Goal: Task Accomplishment & Management: Use online tool/utility

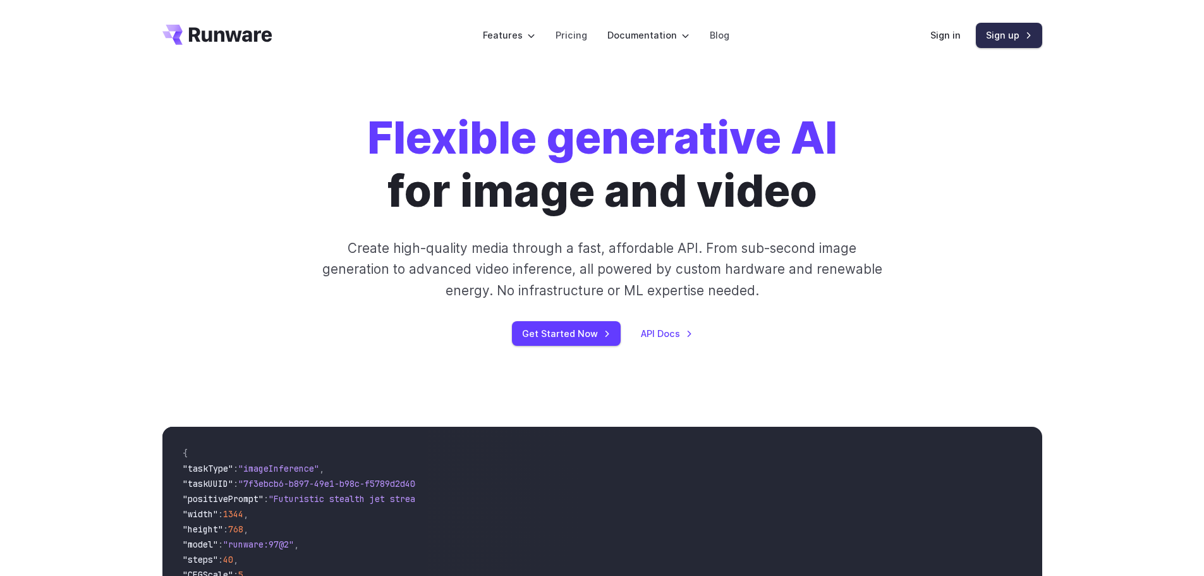
click at [1007, 37] on link "Sign up" at bounding box center [1009, 35] width 66 height 25
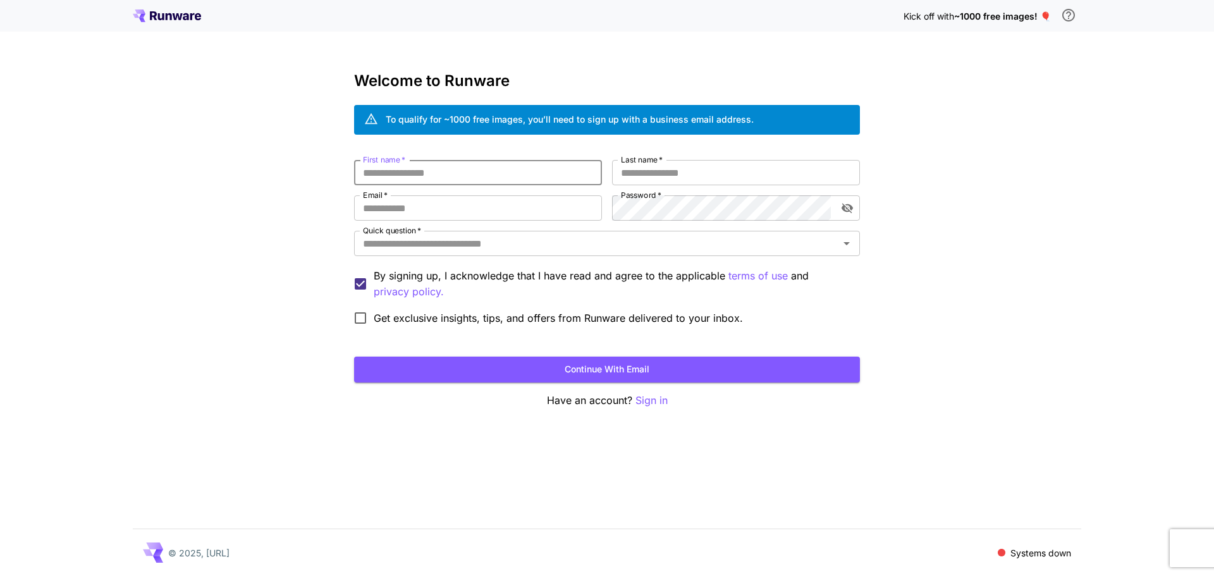
click at [446, 173] on input "First name   *" at bounding box center [478, 172] width 248 height 25
type input "*****"
click at [684, 171] on input "Last name   *" at bounding box center [736, 172] width 248 height 25
type input "*******"
click at [406, 206] on input "Email   *" at bounding box center [478, 207] width 248 height 25
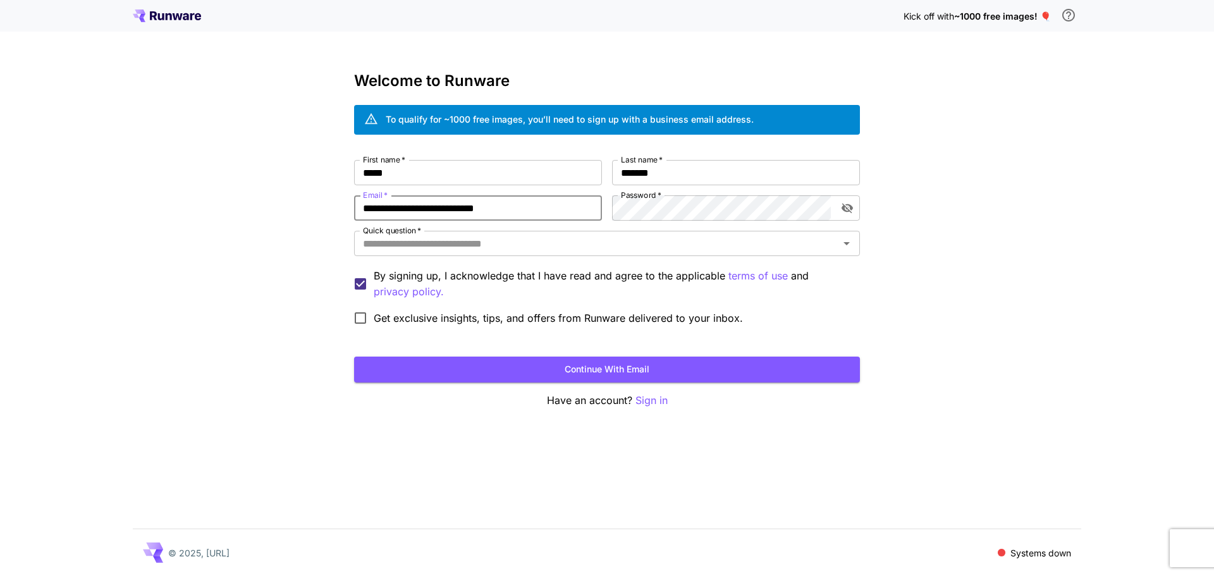
type input "**********"
click at [480, 248] on input "Quick question   *" at bounding box center [596, 244] width 477 height 18
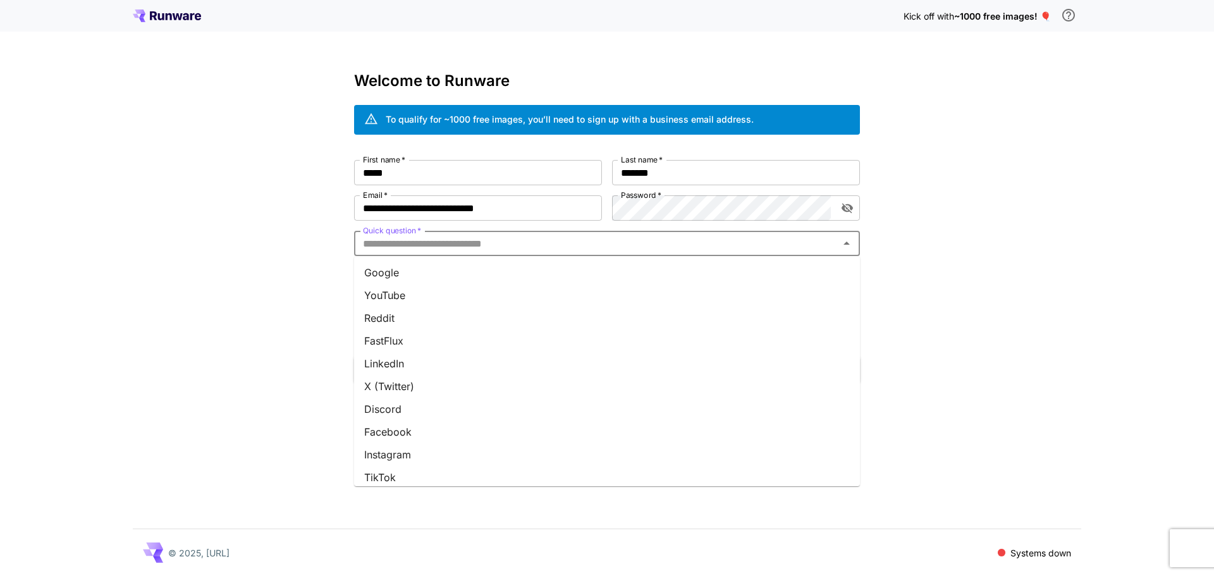
click at [465, 266] on li "Google" at bounding box center [607, 272] width 506 height 23
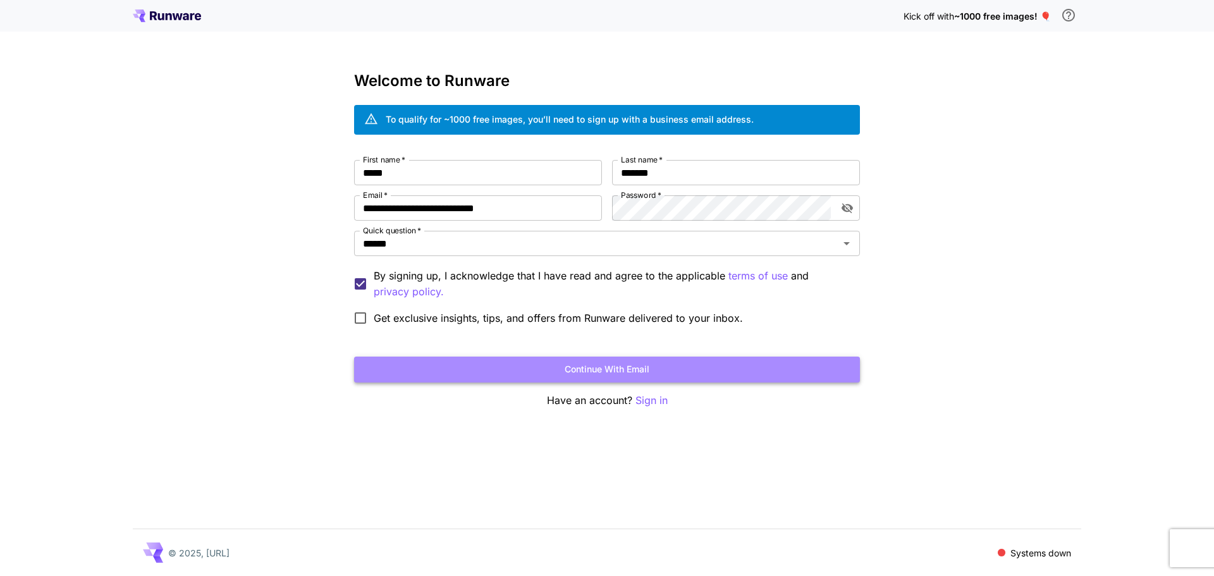
click at [577, 369] on button "Continue with email" at bounding box center [607, 370] width 506 height 26
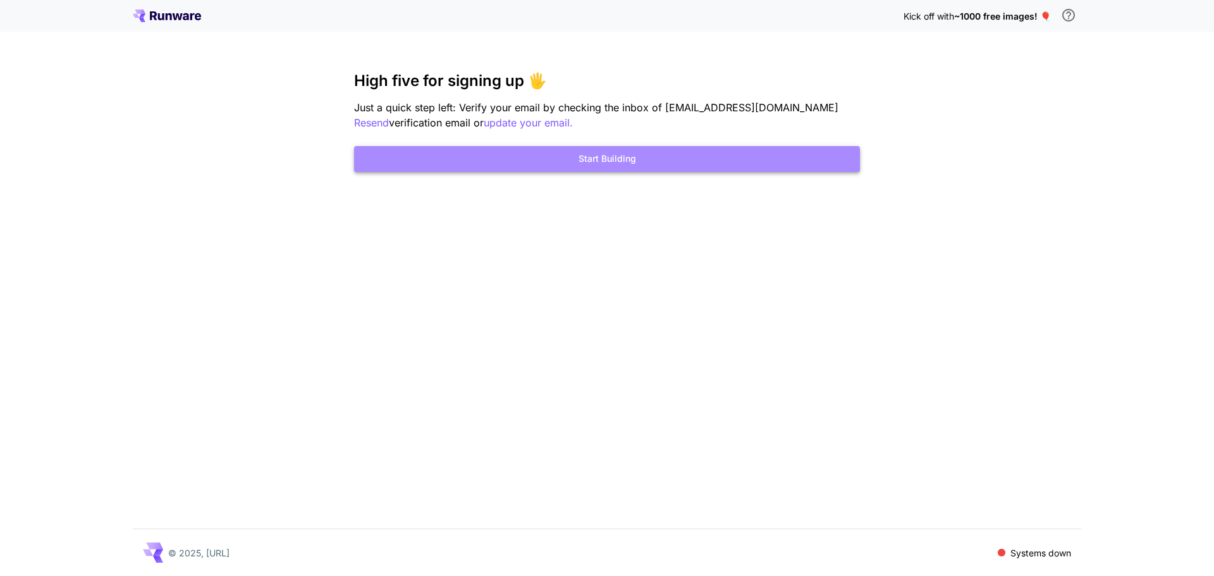
click at [599, 157] on button "Start Building" at bounding box center [607, 159] width 506 height 26
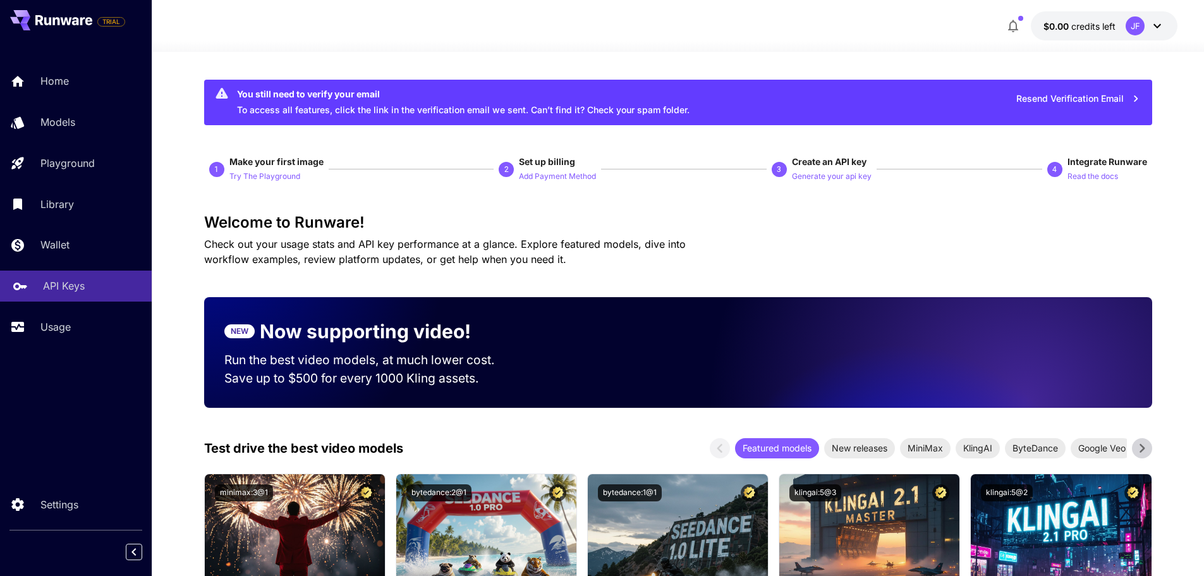
click at [75, 286] on p "API Keys" at bounding box center [64, 285] width 42 height 15
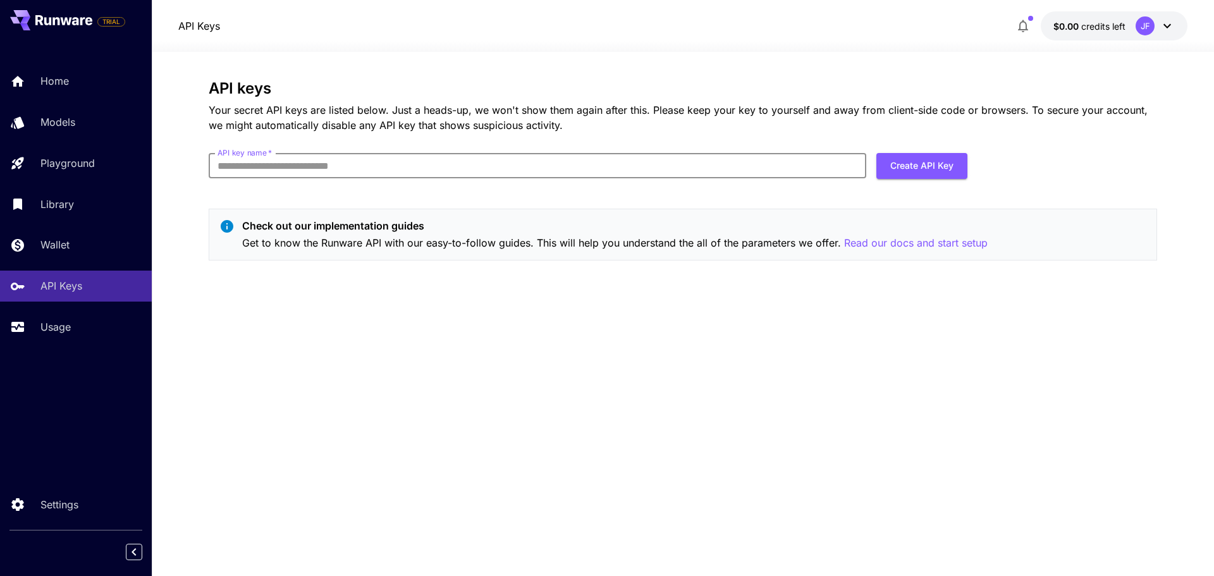
click at [554, 163] on input "API key name   *" at bounding box center [538, 165] width 658 height 25
type input "*********"
click at [922, 163] on button "Create API Key" at bounding box center [921, 166] width 91 height 26
click at [916, 167] on button "Create API Key" at bounding box center [921, 166] width 91 height 26
click at [545, 170] on input "API key name   *" at bounding box center [538, 165] width 658 height 25
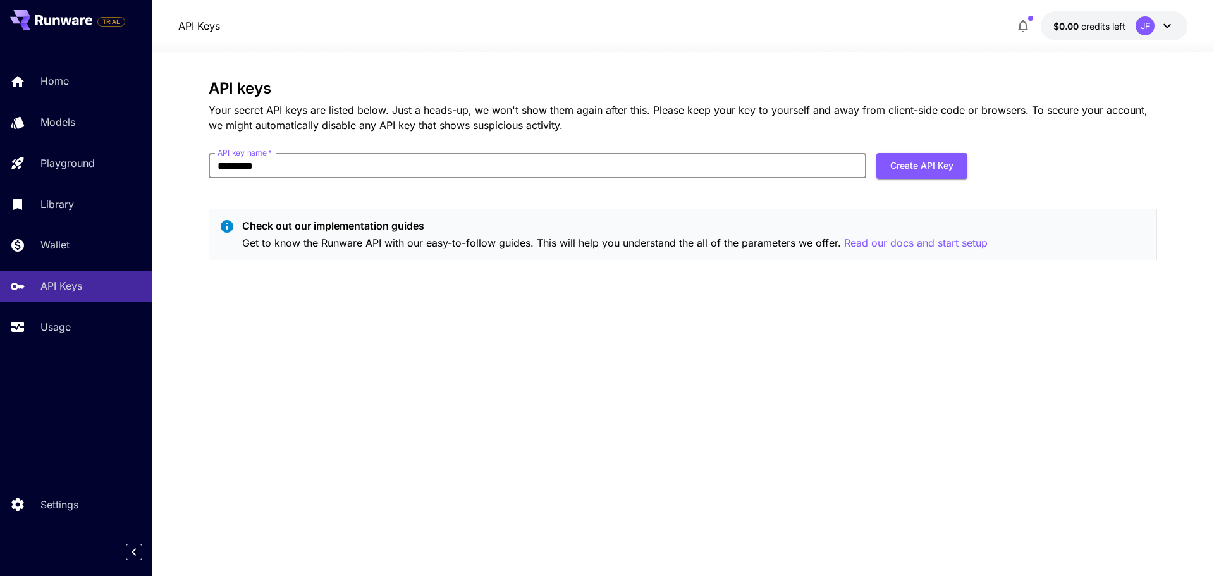
type input "*********"
click at [936, 169] on button "Create API Key" at bounding box center [921, 166] width 91 height 26
click at [1195, 21] on icon "close" at bounding box center [1196, 20] width 6 height 6
click at [1167, 24] on icon at bounding box center [1167, 25] width 15 height 15
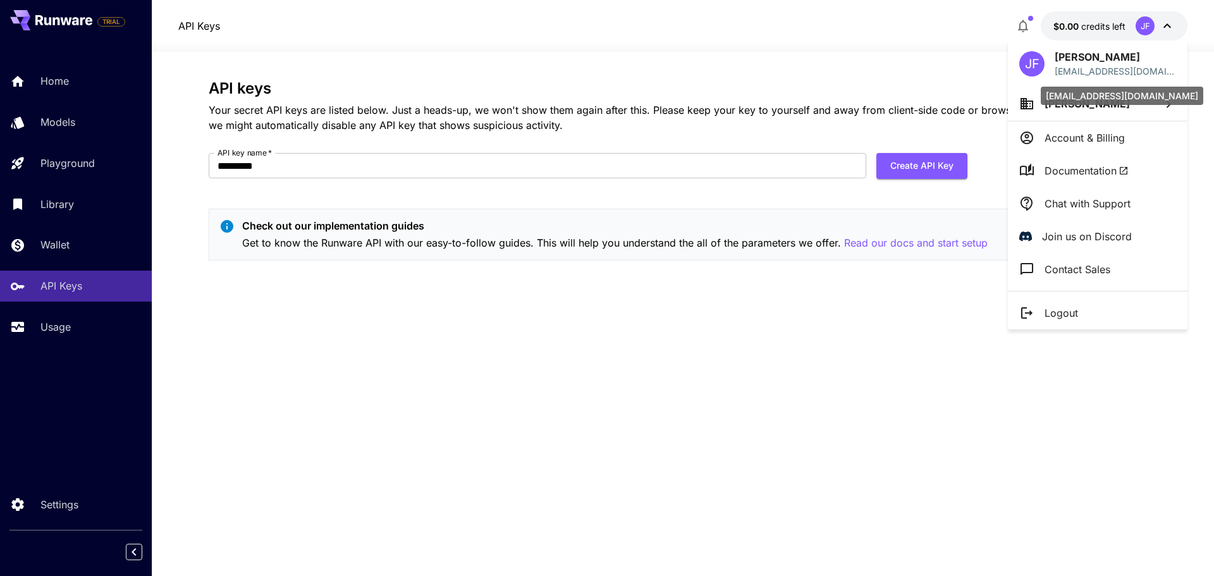
click at [1113, 70] on p "[EMAIL_ADDRESS][DOMAIN_NAME]" at bounding box center [1115, 70] width 121 height 13
click at [1034, 66] on div "JF" at bounding box center [1031, 63] width 25 height 25
click at [1169, 106] on icon at bounding box center [1168, 104] width 15 height 15
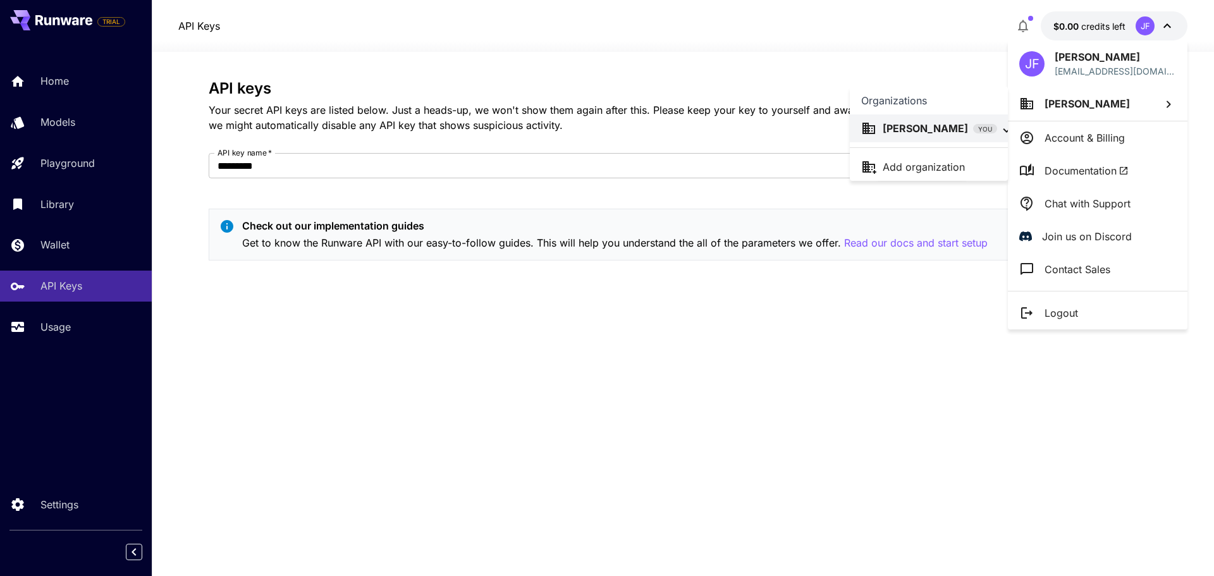
click at [1169, 106] on div at bounding box center [607, 288] width 1214 height 576
click at [933, 161] on div at bounding box center [607, 288] width 1214 height 576
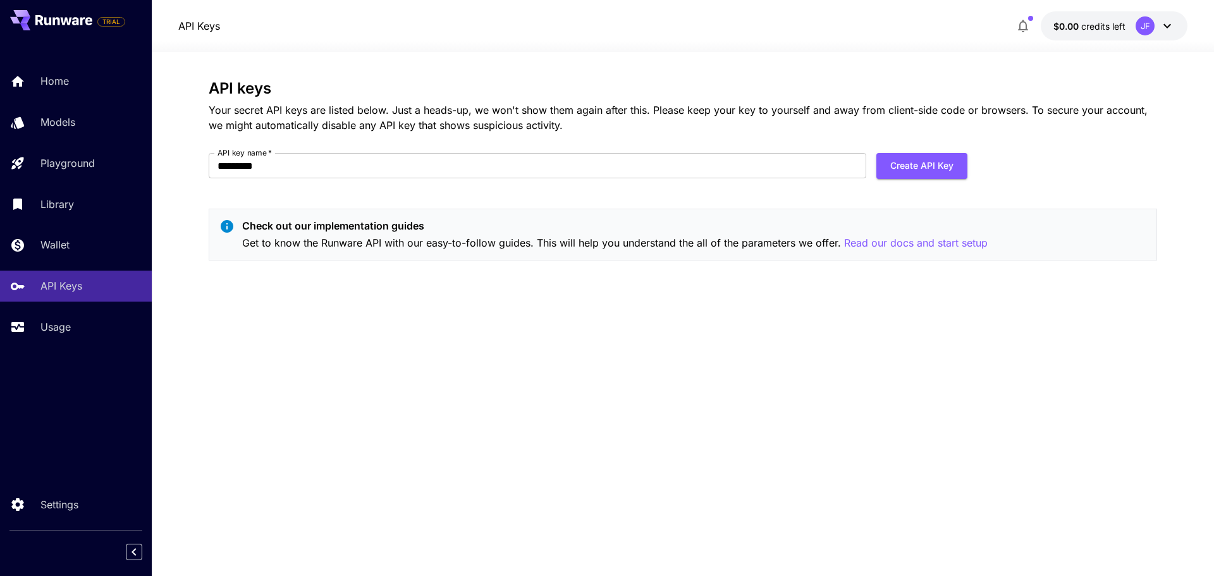
click at [933, 161] on button "Create API Key" at bounding box center [921, 166] width 91 height 26
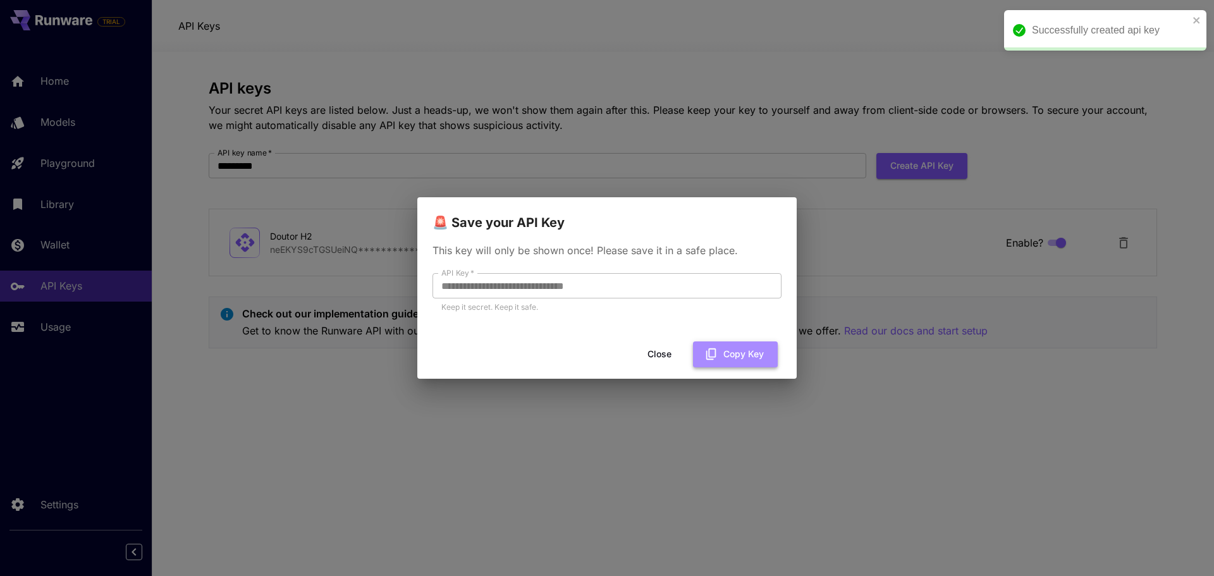
click at [730, 355] on button "Copy Key" at bounding box center [735, 354] width 85 height 26
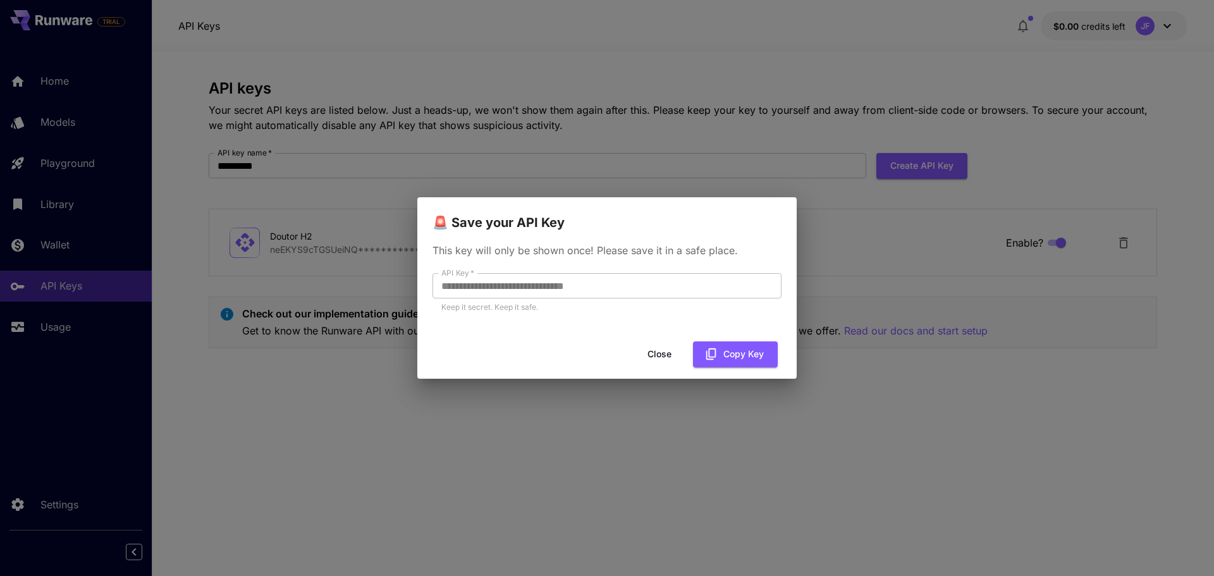
drag, startPoint x: 657, startPoint y: 350, endPoint x: 675, endPoint y: 335, distance: 23.8
click at [657, 348] on button "Close" at bounding box center [659, 354] width 57 height 26
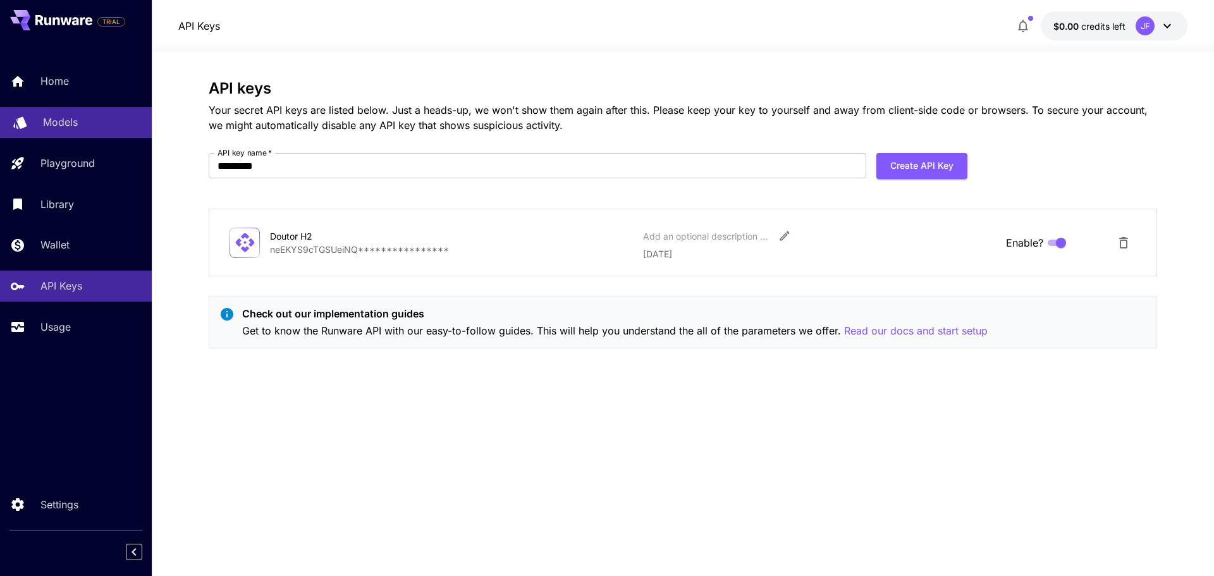
click at [63, 121] on p "Models" at bounding box center [60, 121] width 35 height 15
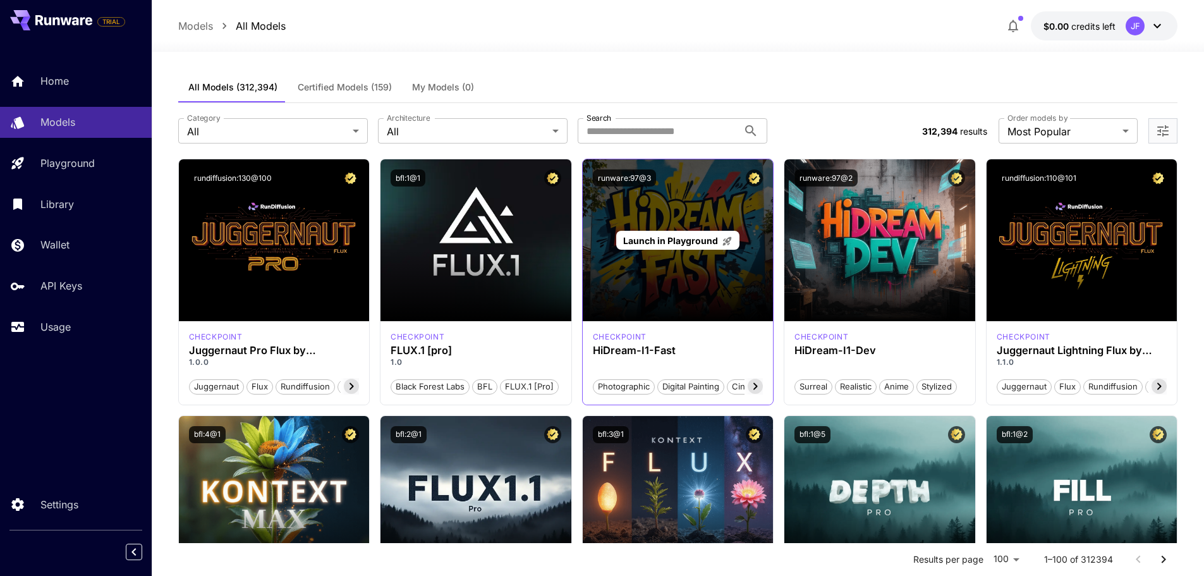
click at [680, 265] on div "Launch in Playground" at bounding box center [678, 240] width 191 height 162
click at [685, 242] on span "Launch in Playground" at bounding box center [670, 240] width 95 height 11
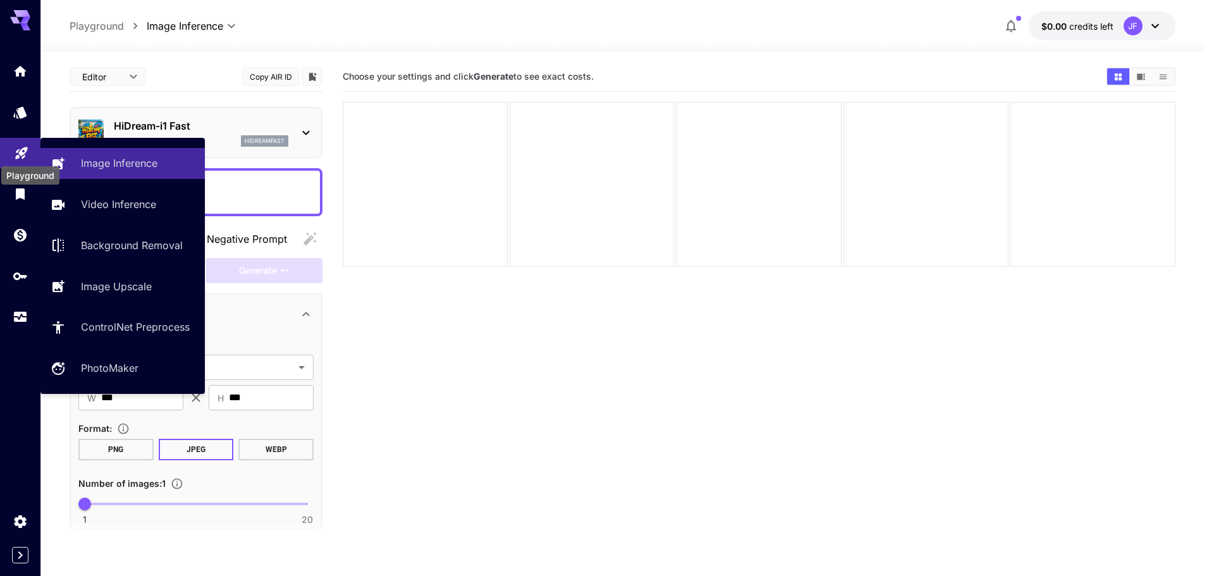
click at [15, 150] on icon "Playground" at bounding box center [21, 149] width 15 height 15
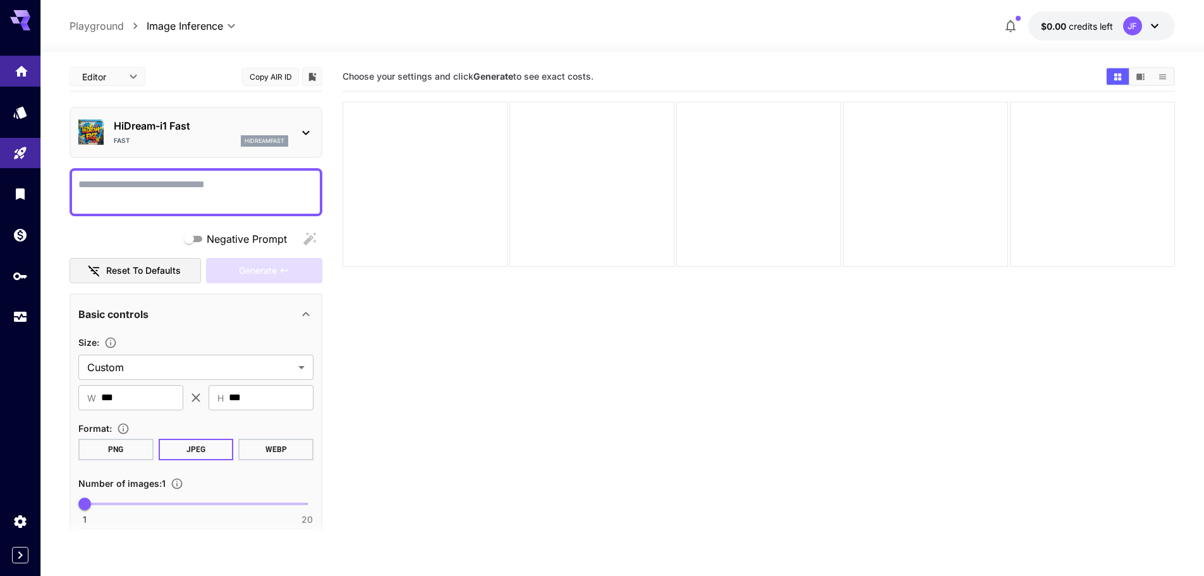
click at [21, 60] on link at bounding box center [20, 71] width 40 height 31
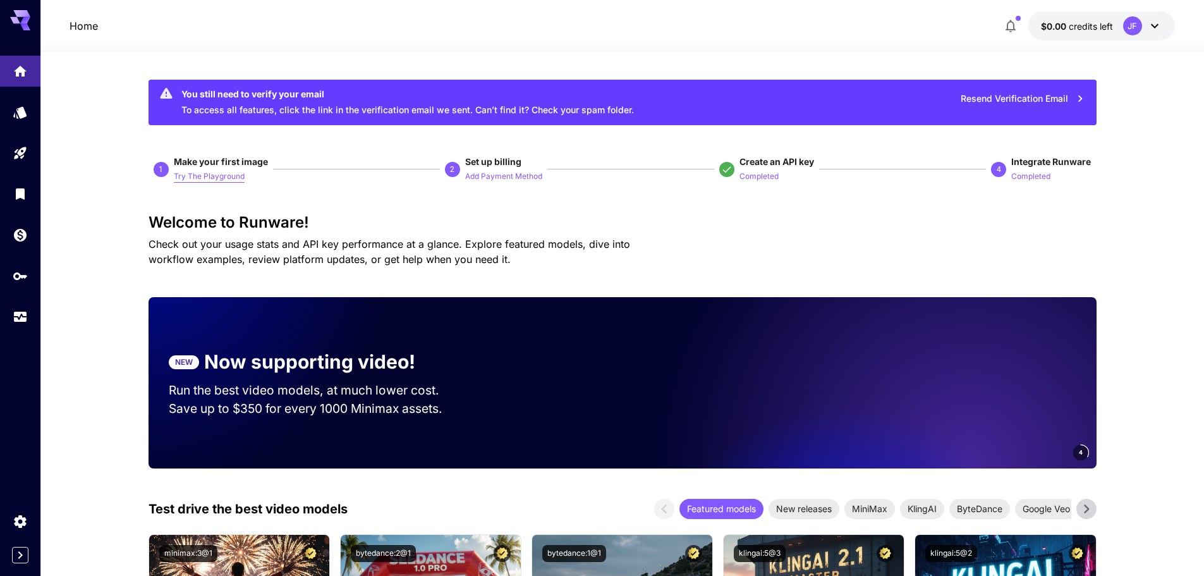
click at [215, 172] on p "Try The Playground" at bounding box center [209, 177] width 71 height 12
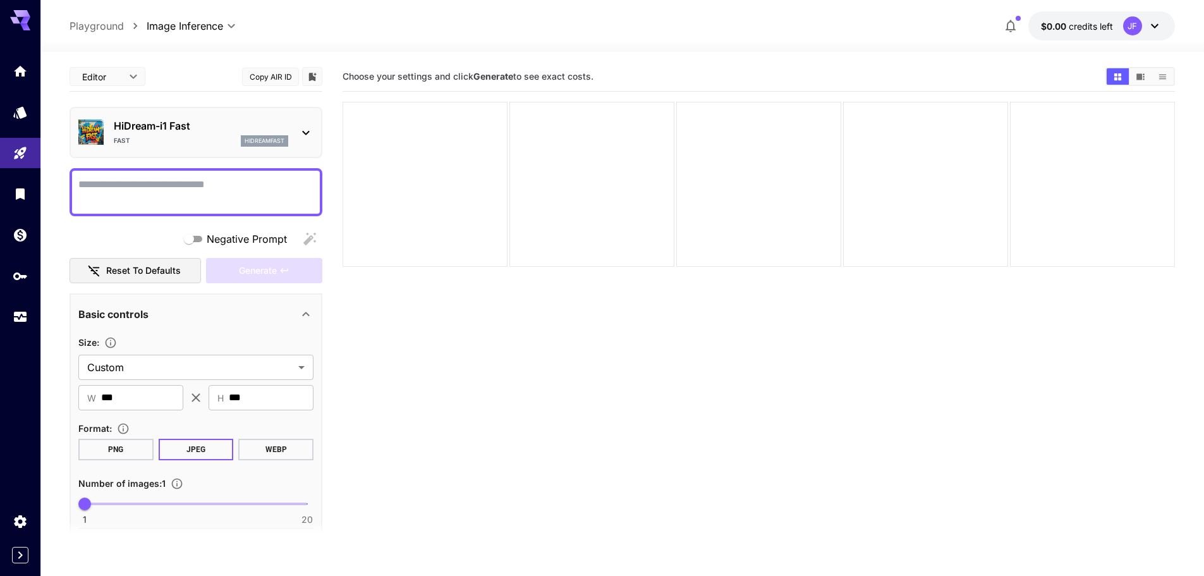
click at [309, 132] on icon at bounding box center [305, 132] width 15 height 15
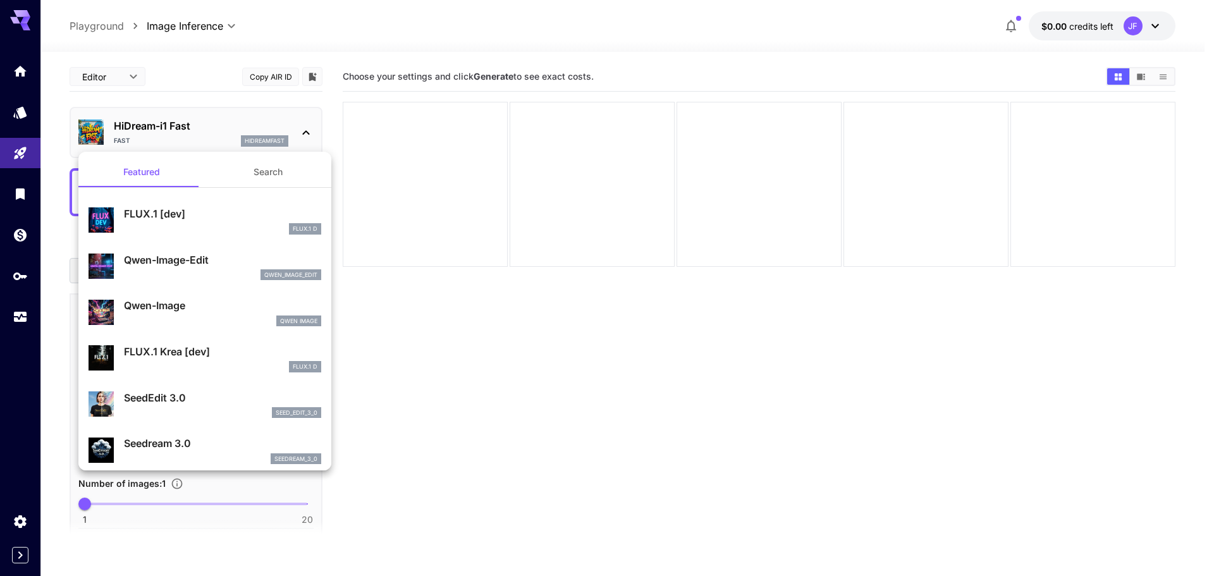
click at [272, 173] on button "Search" at bounding box center [268, 172] width 126 height 30
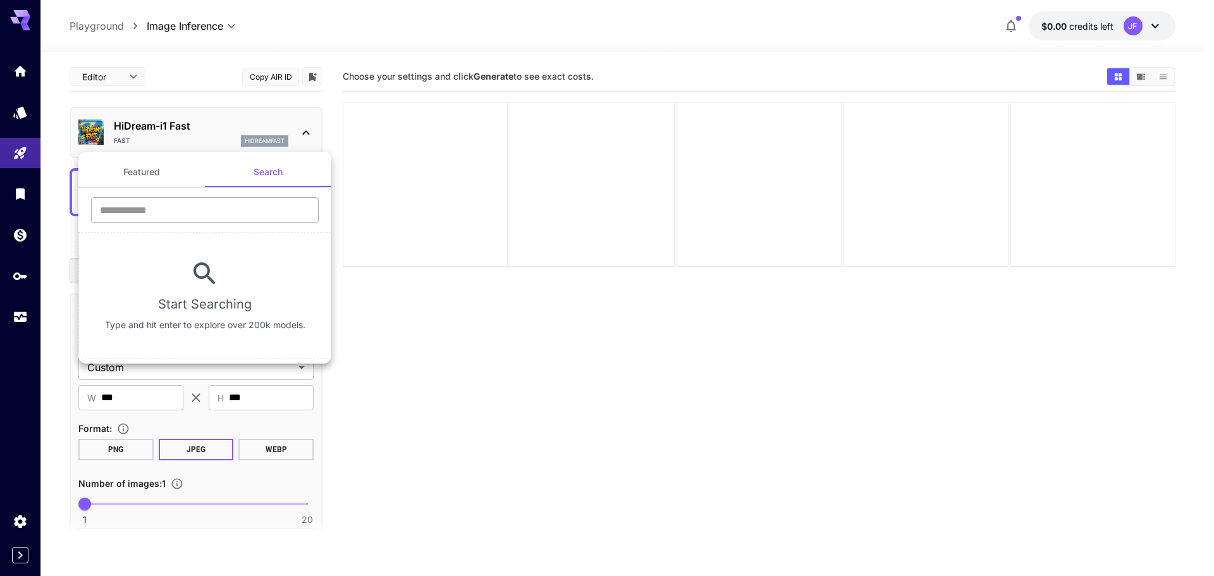
click at [235, 210] on input "text" at bounding box center [205, 209] width 228 height 25
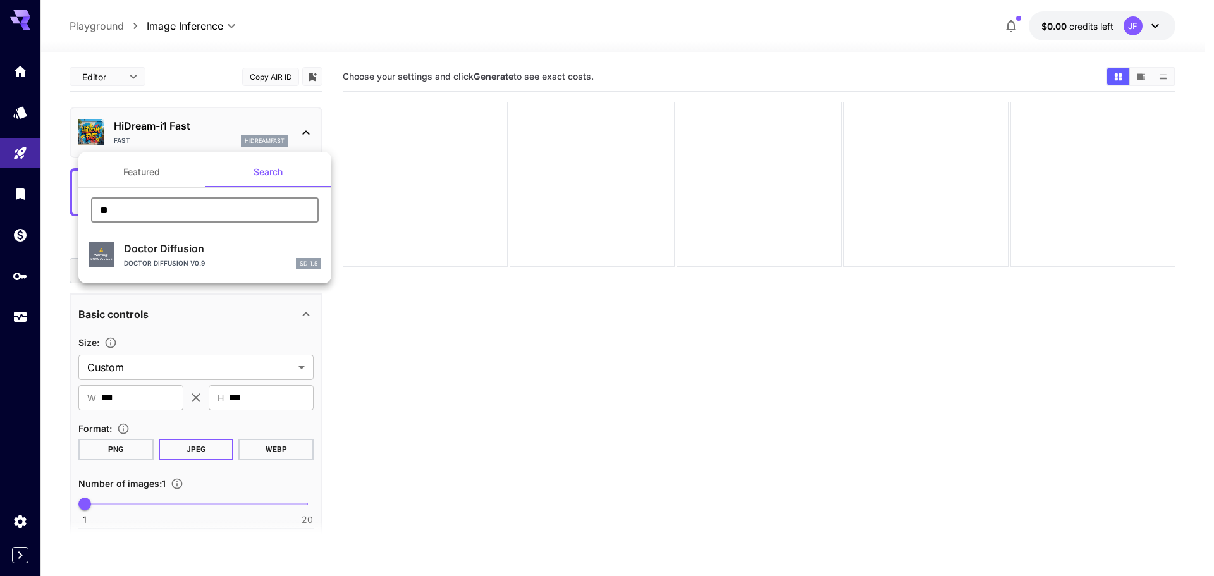
type input "*"
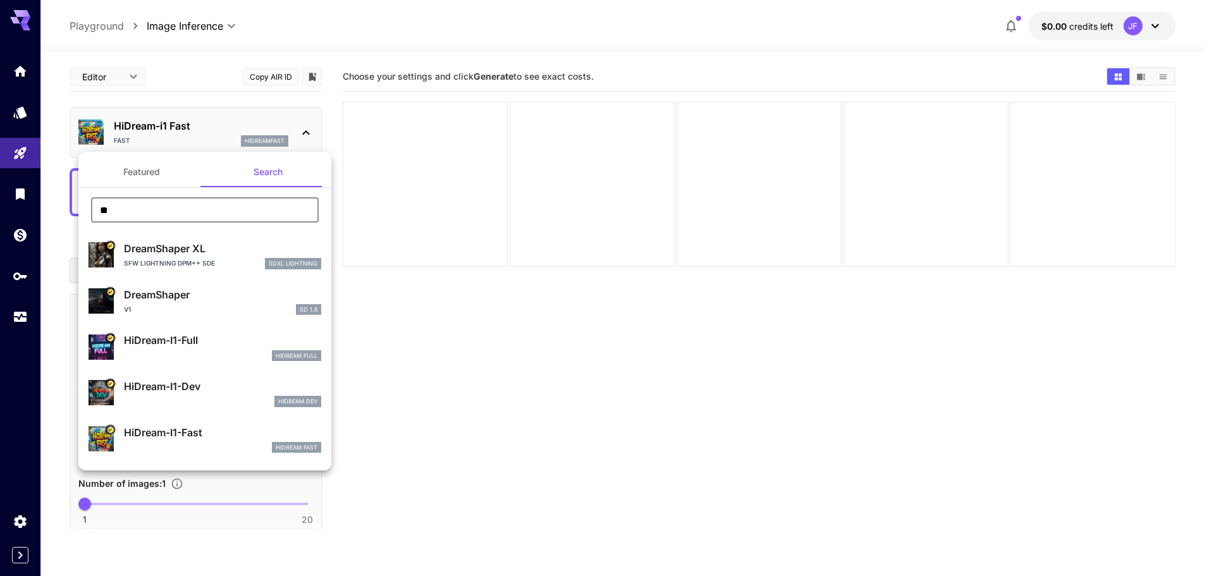
type input "**"
click at [20, 111] on div at bounding box center [607, 288] width 1214 height 576
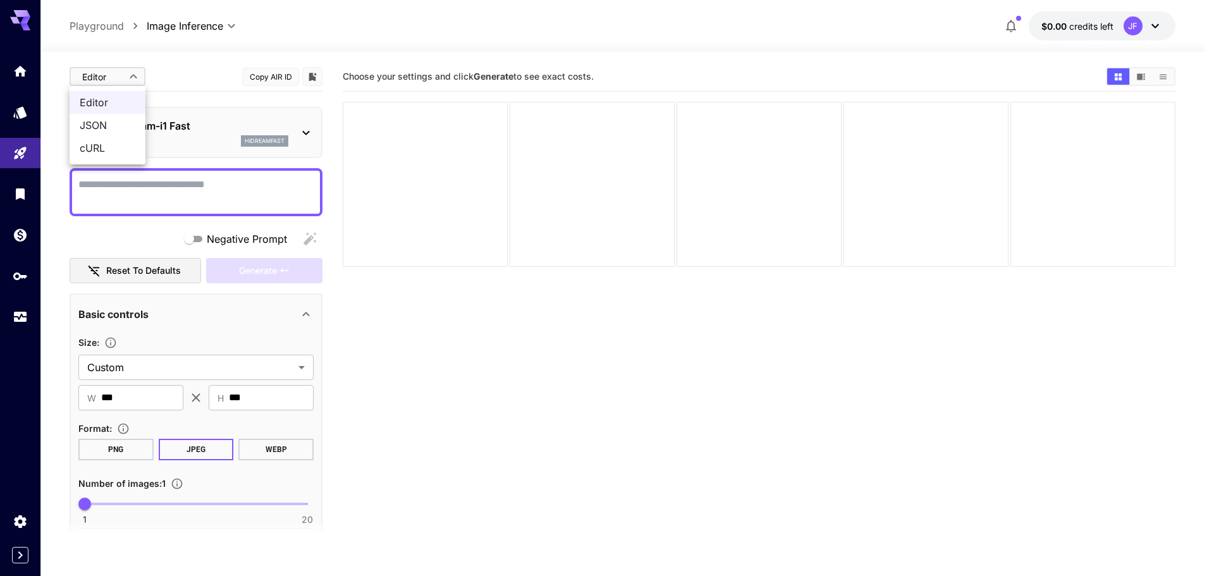
click at [128, 76] on body "**********" at bounding box center [607, 338] width 1214 height 676
click at [128, 75] on div at bounding box center [607, 288] width 1214 height 576
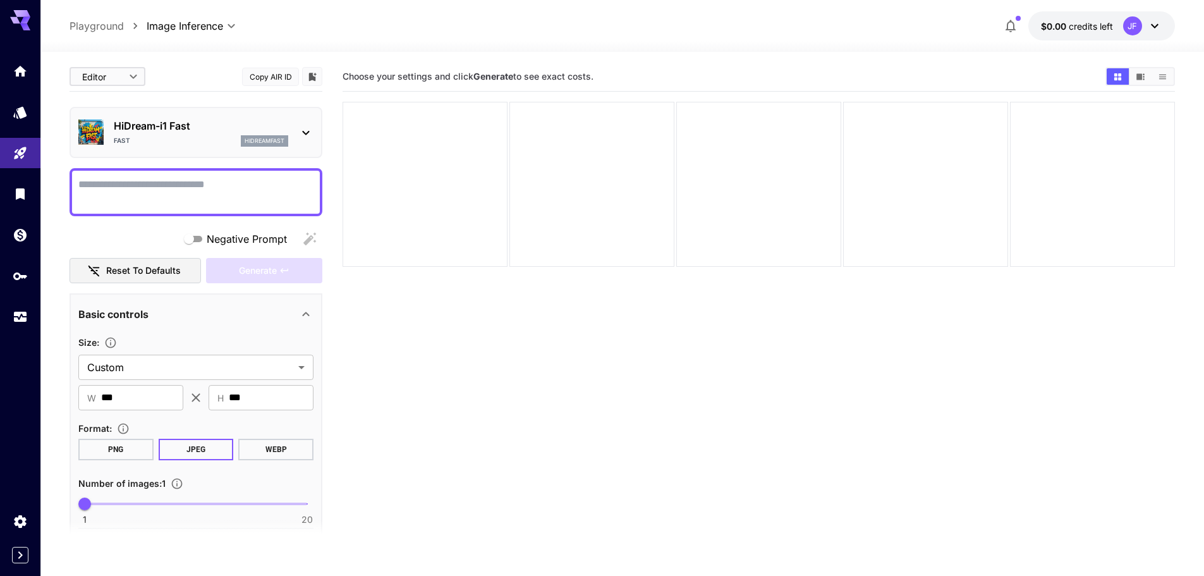
click at [396, 497] on section "Choose your settings and click Generate to see exact costs." at bounding box center [759, 350] width 833 height 576
click at [19, 68] on icon "Home" at bounding box center [21, 67] width 13 height 11
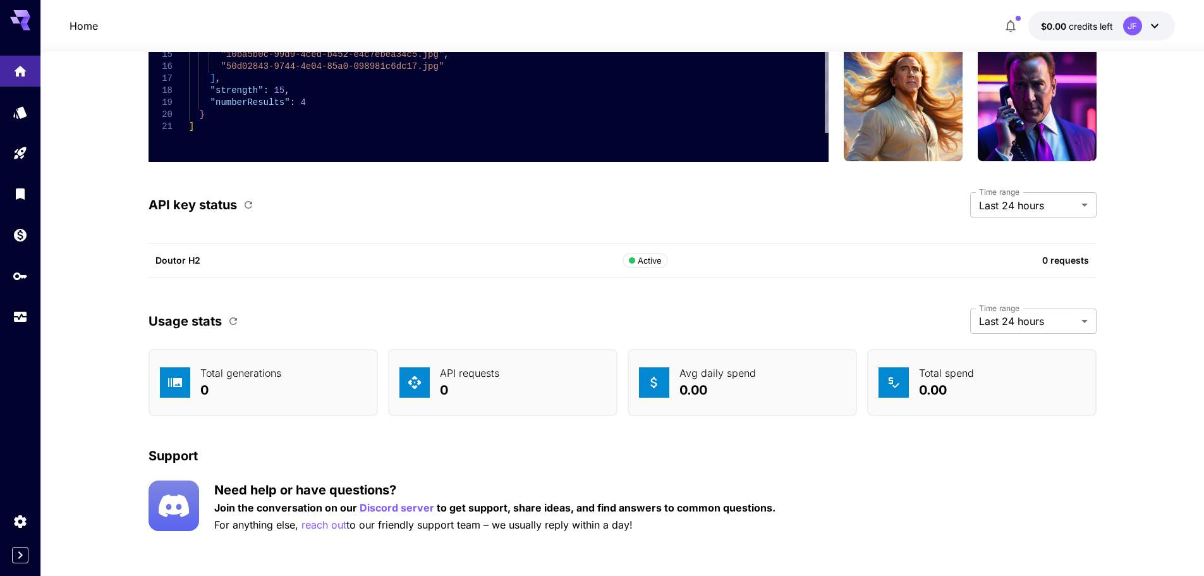
scroll to position [3103, 0]
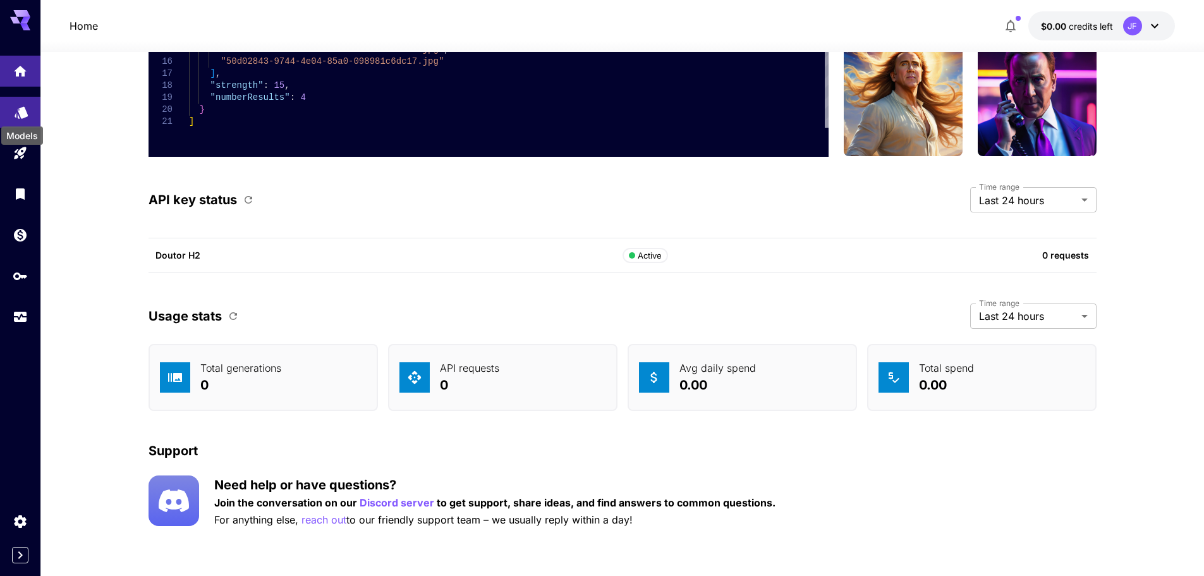
click at [28, 115] on icon "Models" at bounding box center [21, 108] width 15 height 15
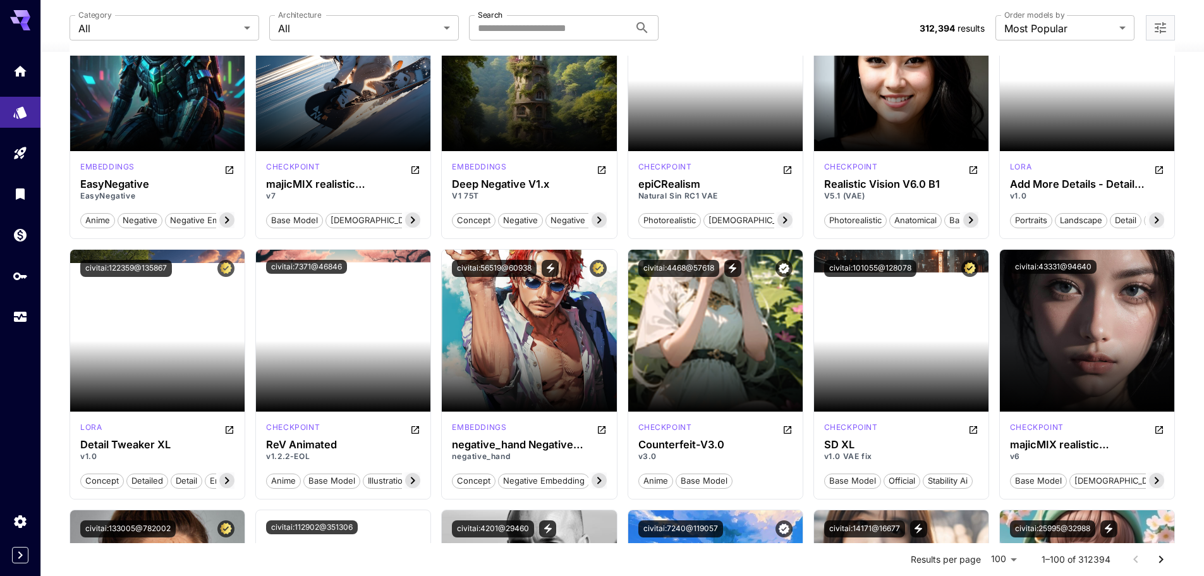
scroll to position [1459, 0]
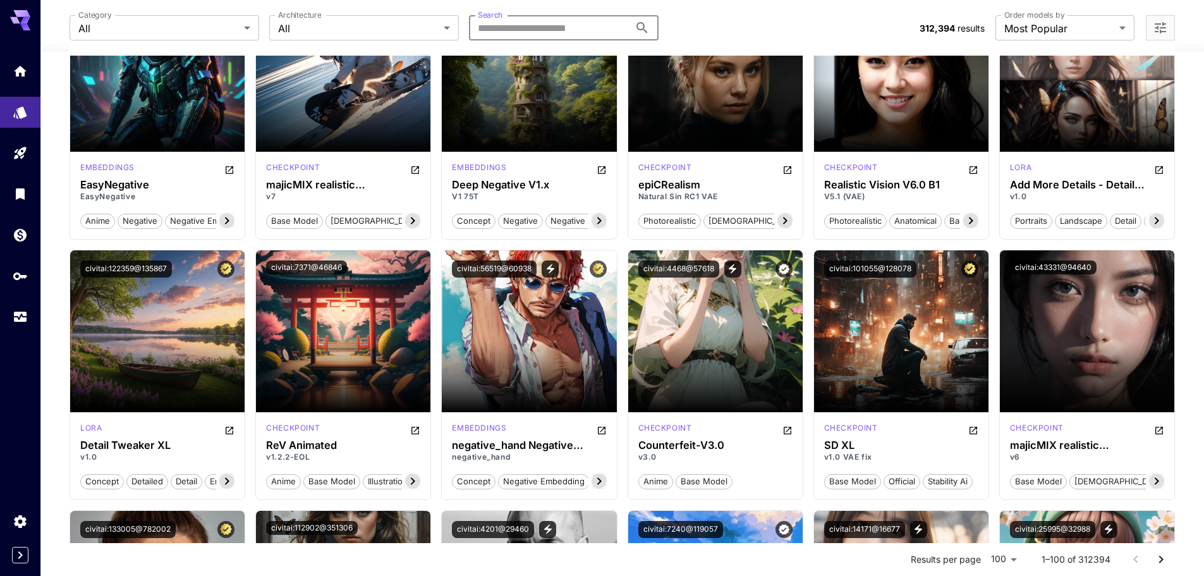
click at [550, 33] on input "Search" at bounding box center [549, 27] width 161 height 25
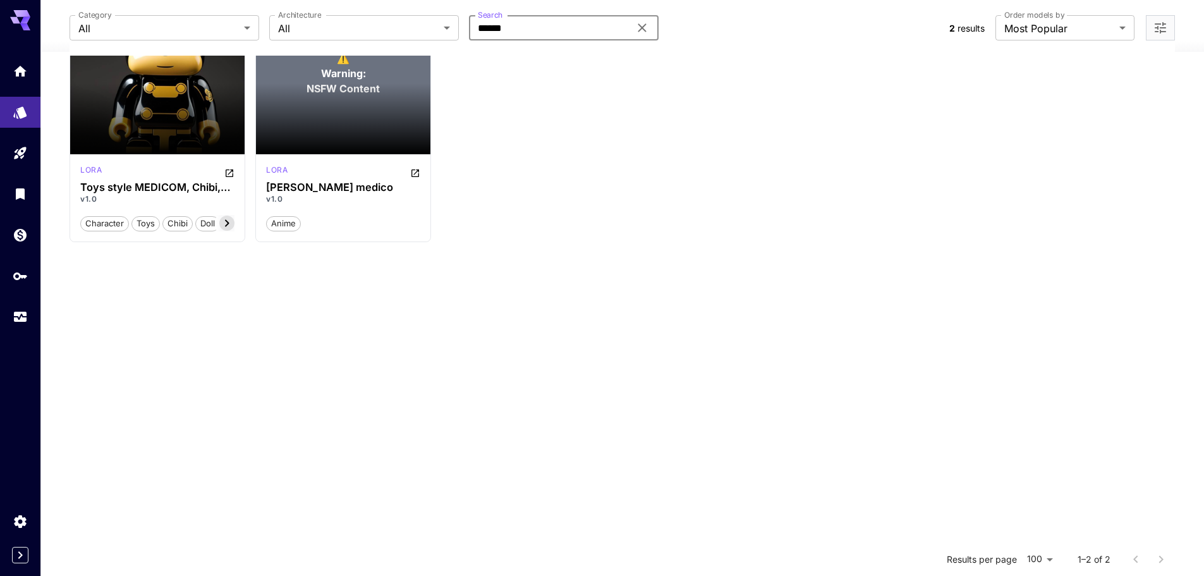
scroll to position [0, 0]
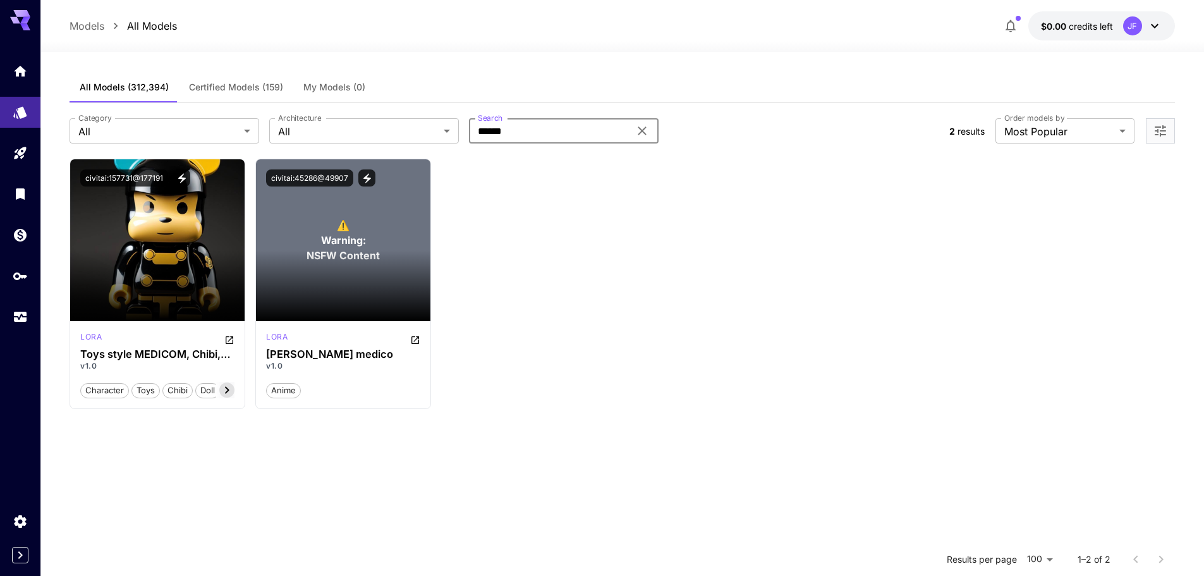
type input "******"
click at [646, 132] on icon at bounding box center [642, 130] width 15 height 15
click at [560, 131] on input "Search" at bounding box center [549, 130] width 161 height 25
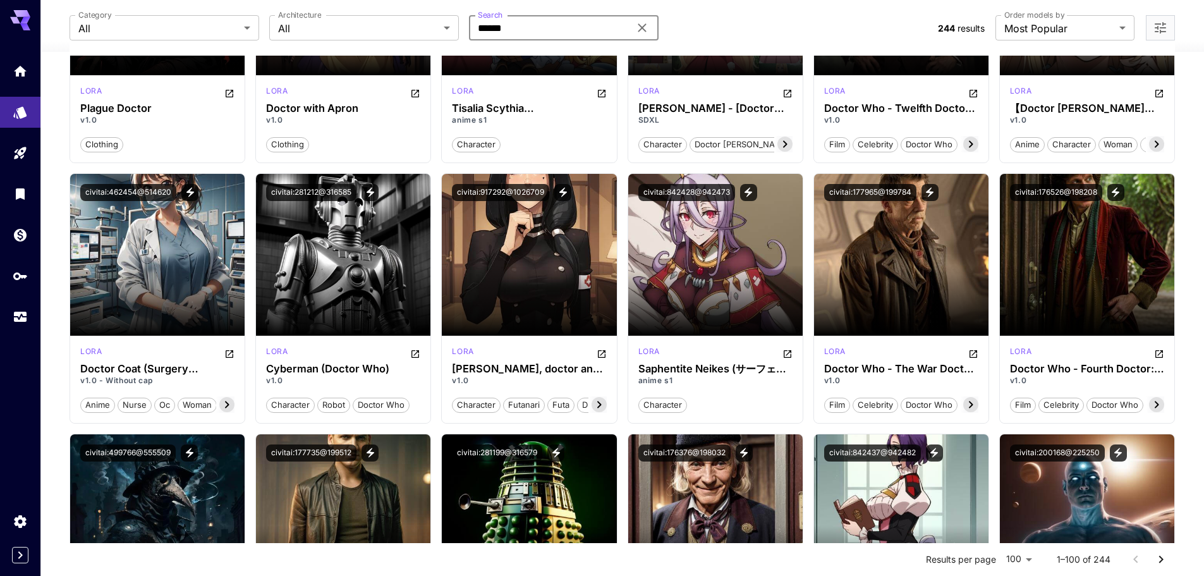
scroll to position [2782, 0]
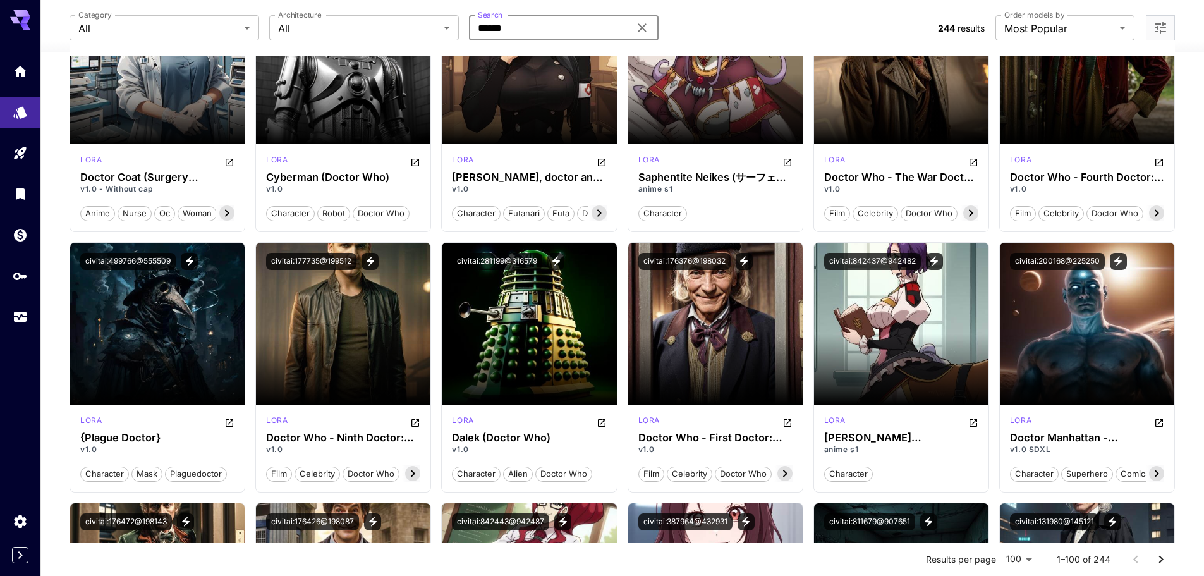
type input "******"
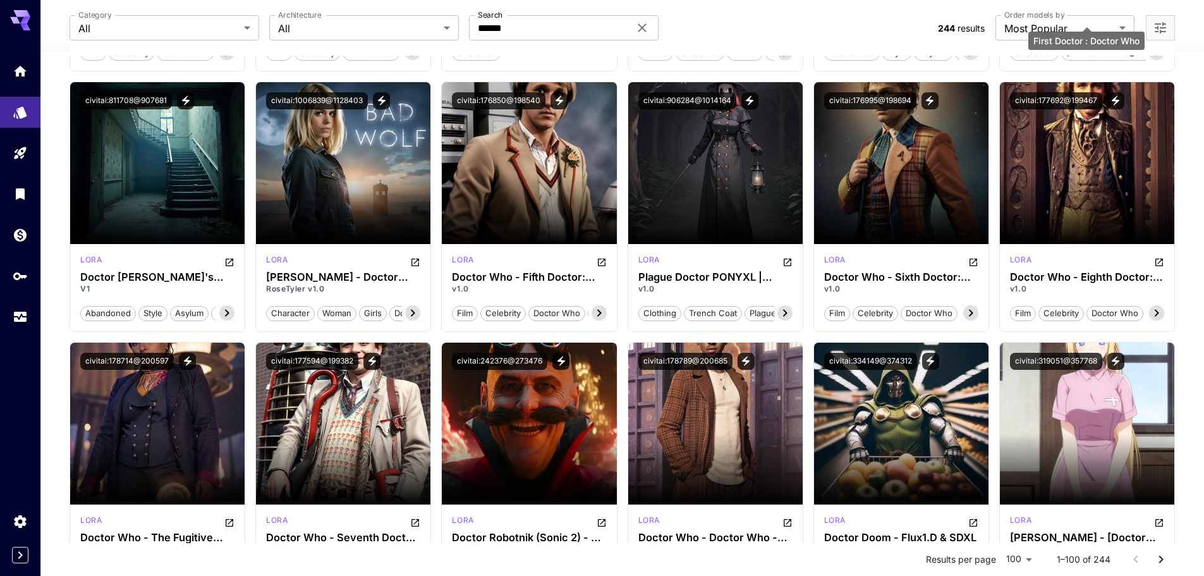
scroll to position [3477, 0]
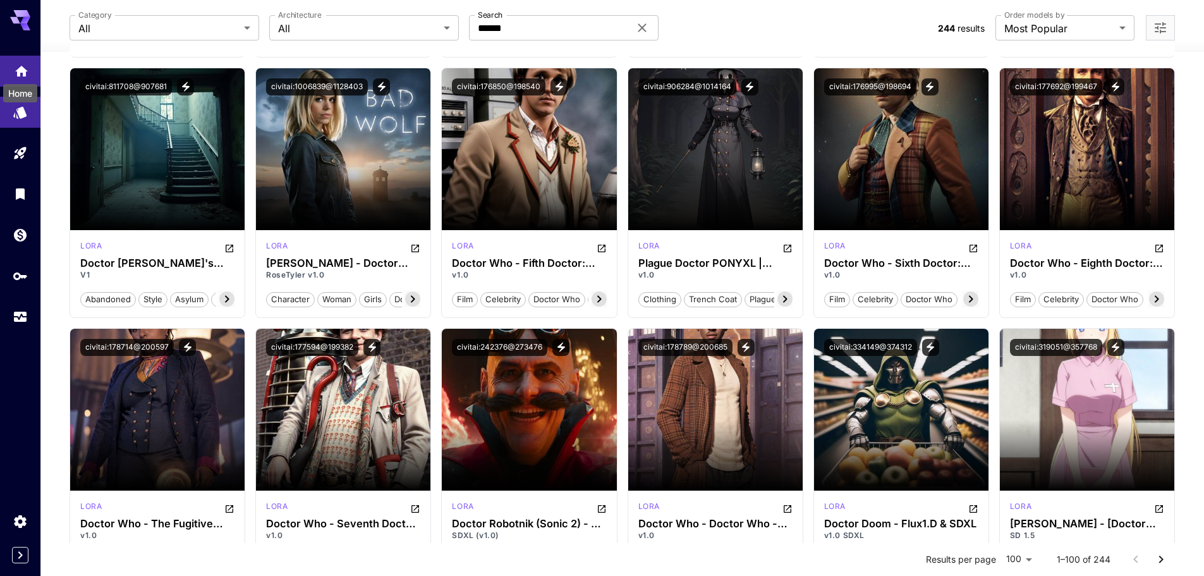
click at [16, 66] on icon "Home" at bounding box center [21, 67] width 15 height 15
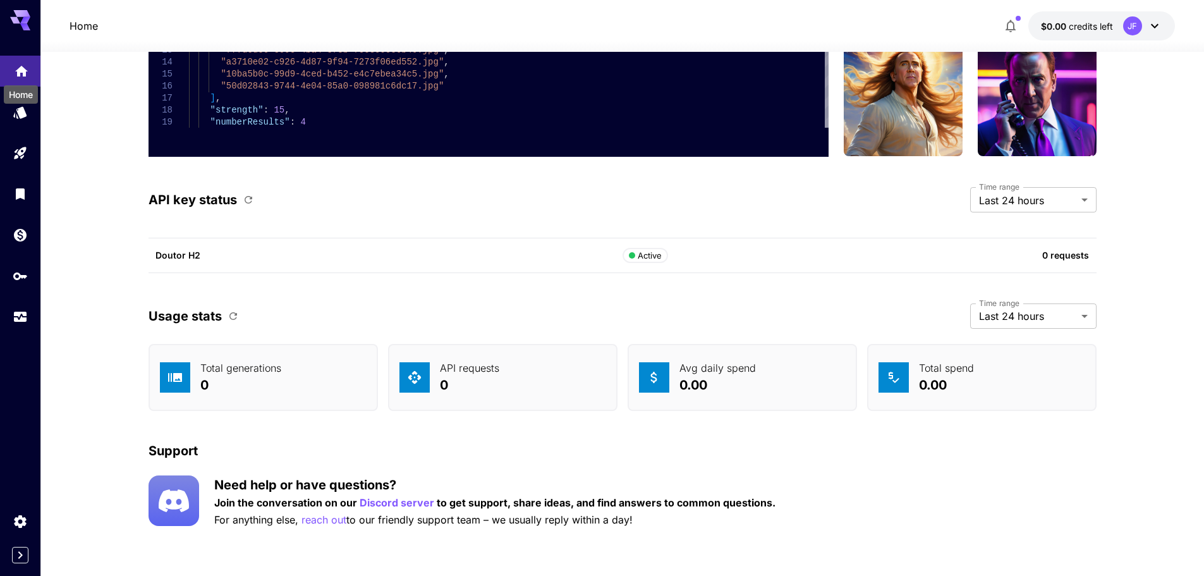
scroll to position [3103, 0]
click at [16, 66] on icon "Home" at bounding box center [21, 67] width 15 height 15
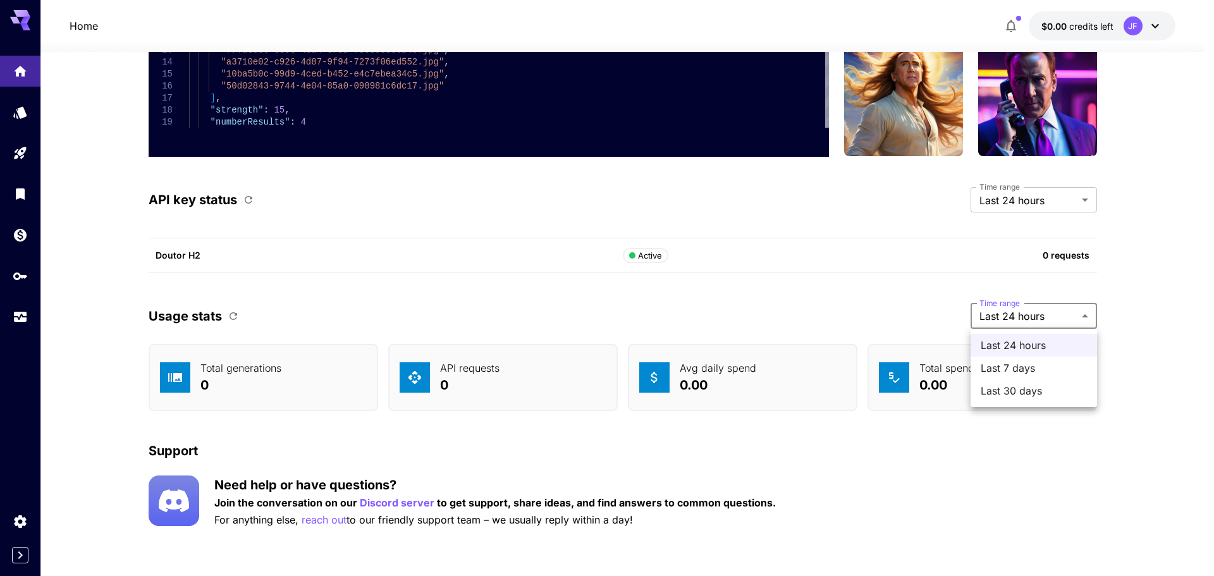
click at [1088, 313] on div at bounding box center [607, 288] width 1214 height 576
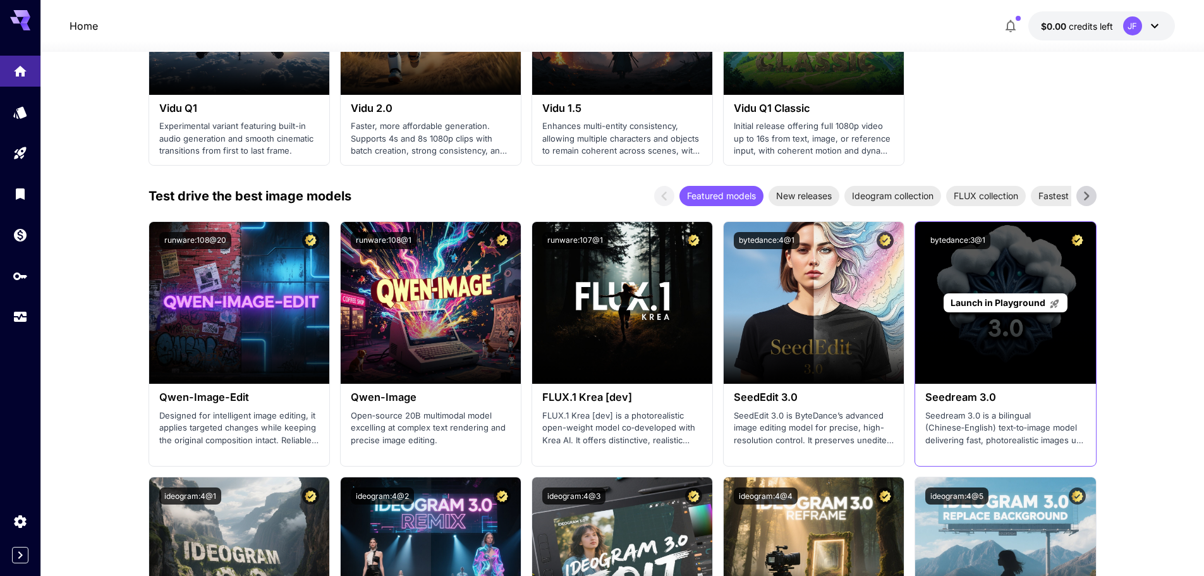
scroll to position [1080, 0]
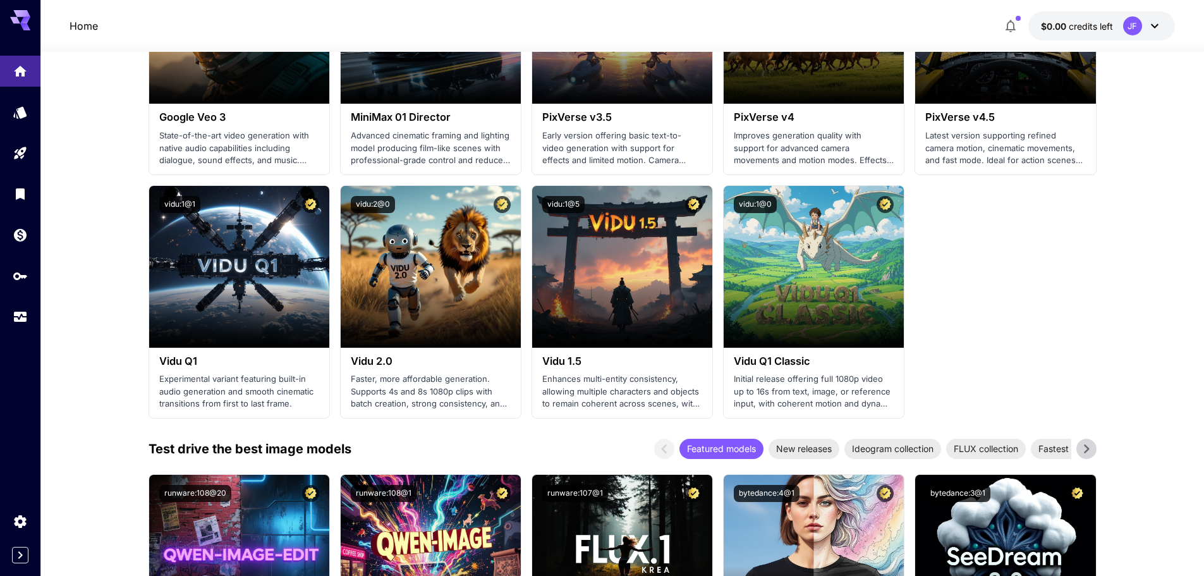
click at [1087, 442] on icon at bounding box center [1086, 448] width 19 height 19
click at [965, 443] on span "Fastest models" at bounding box center [980, 448] width 78 height 13
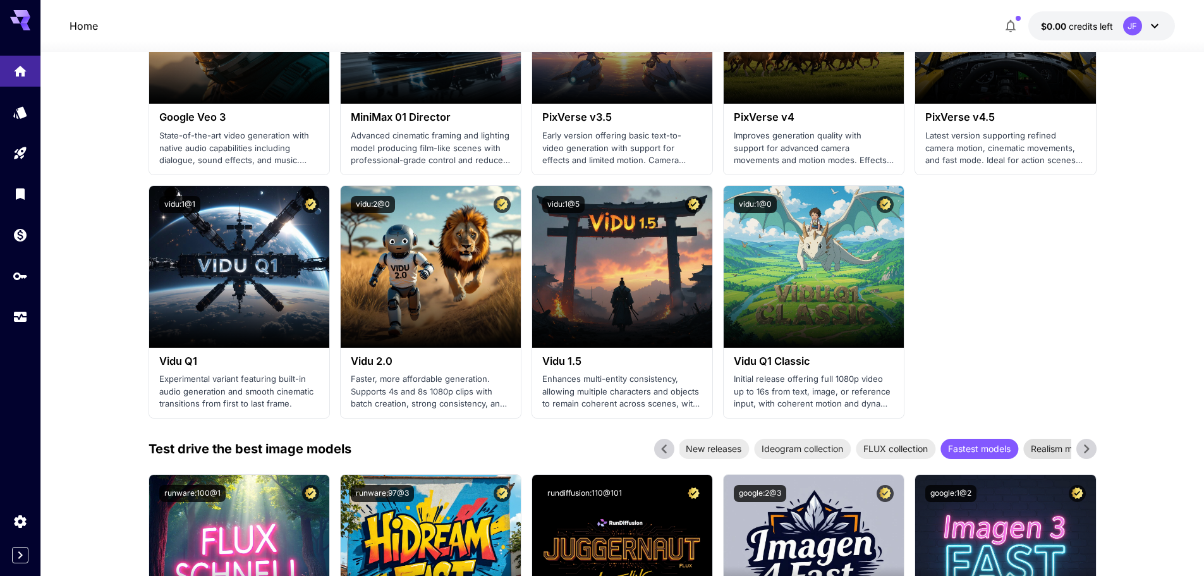
click at [1052, 451] on span "Realism masters" at bounding box center [1065, 448] width 82 height 13
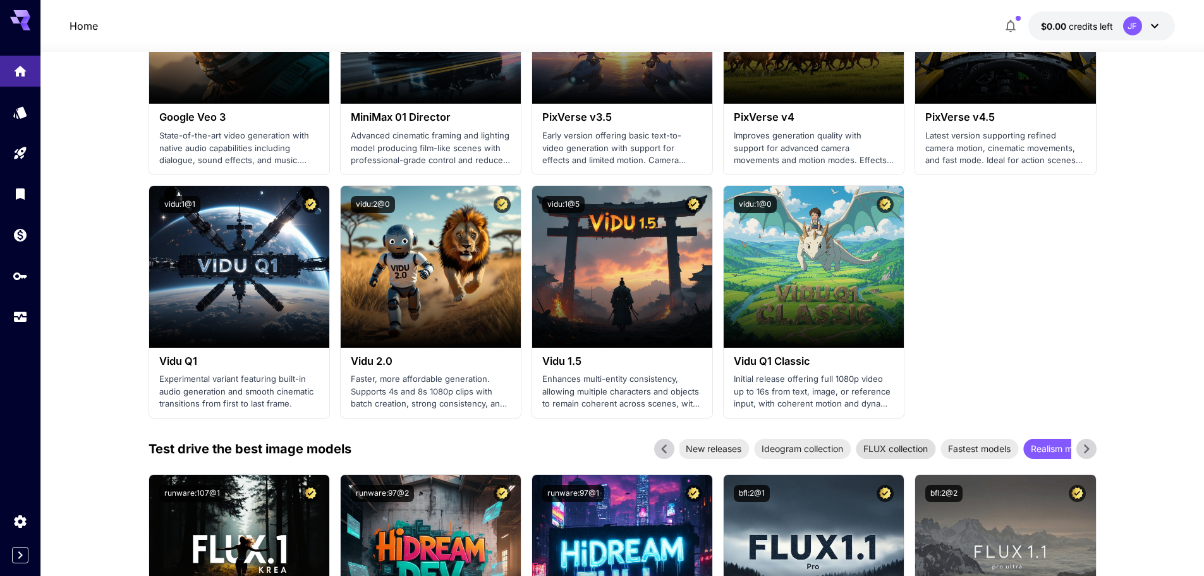
click at [901, 448] on span "FLUX collection" at bounding box center [896, 448] width 80 height 13
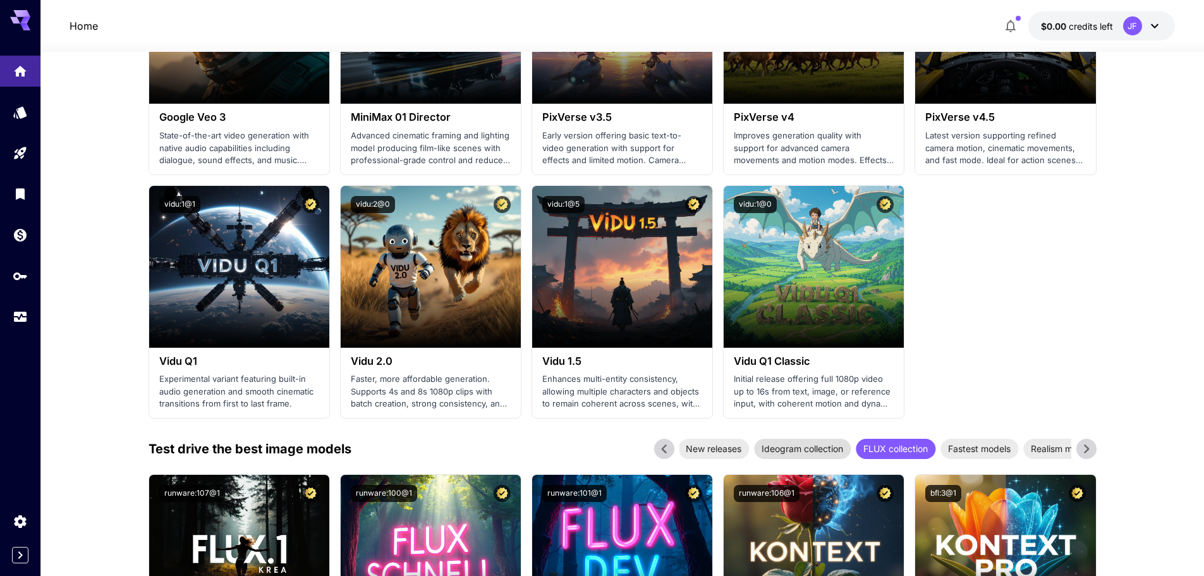
click at [793, 445] on span "Ideogram collection" at bounding box center [802, 448] width 97 height 13
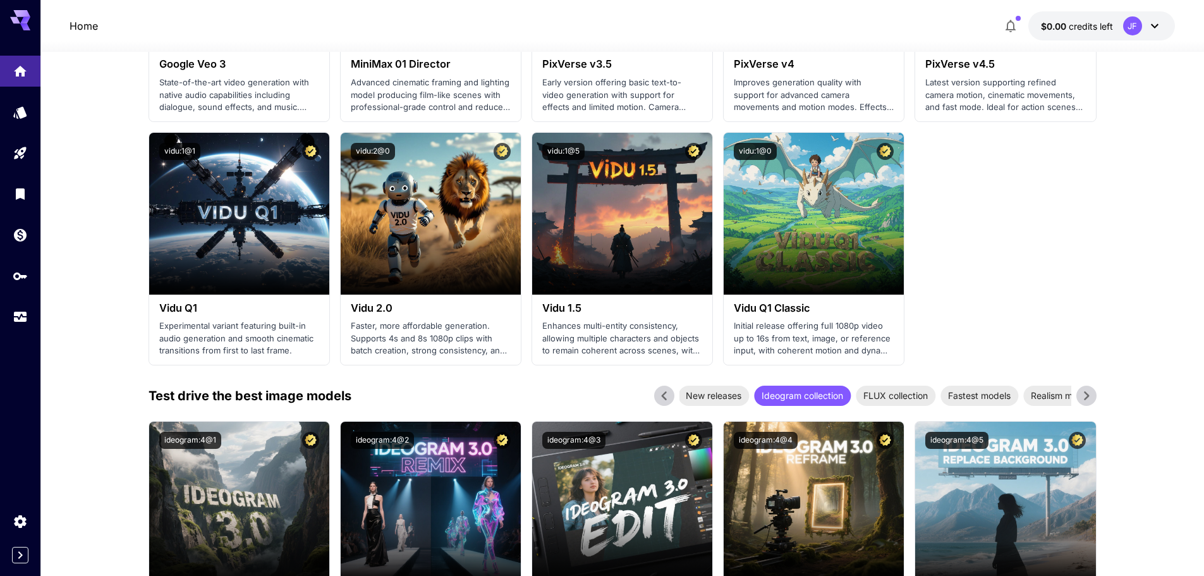
scroll to position [1206, 0]
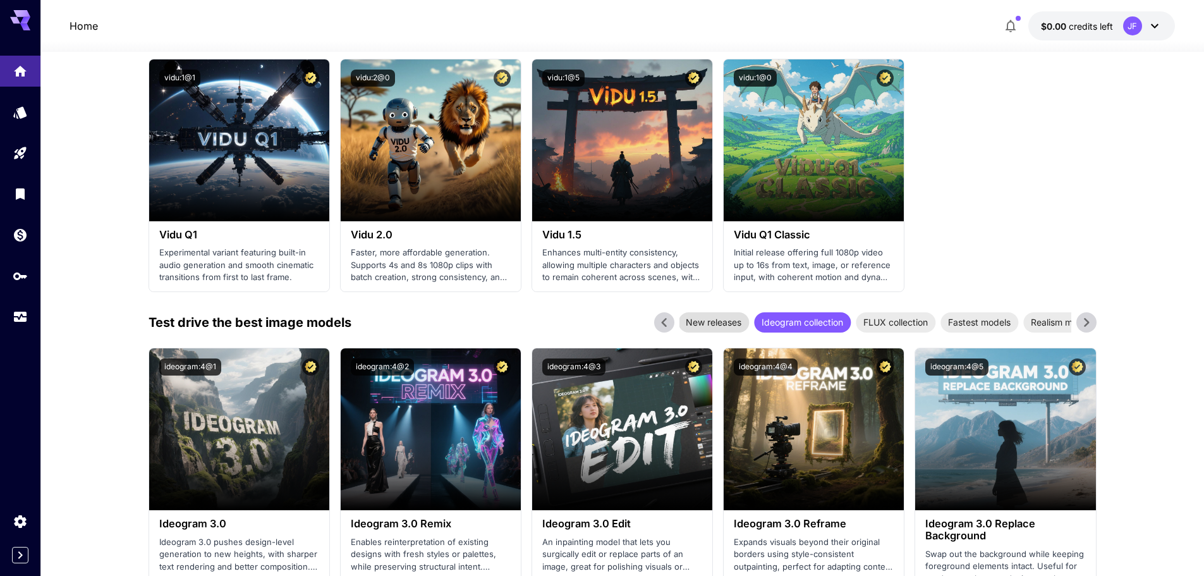
click at [717, 324] on span "New releases" at bounding box center [713, 321] width 71 height 13
click at [1086, 321] on icon at bounding box center [1086, 322] width 19 height 19
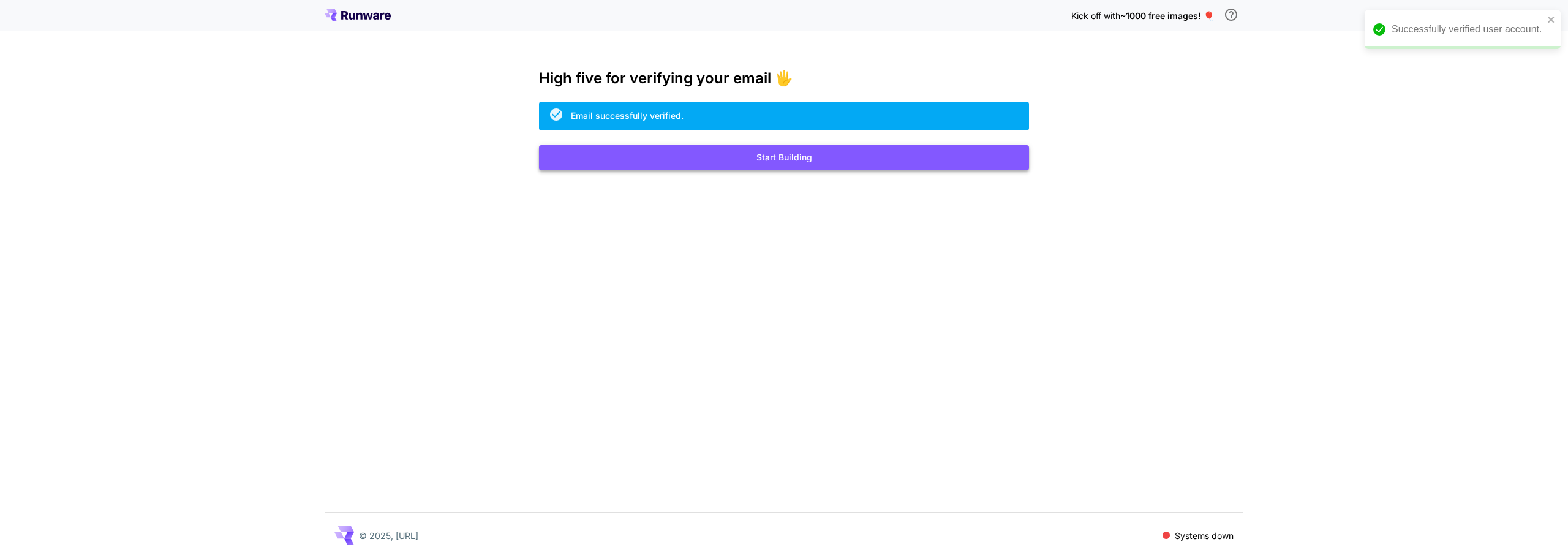
click at [773, 158] on button "Start Building" at bounding box center [784, 158] width 490 height 25
